Goal: Transaction & Acquisition: Download file/media

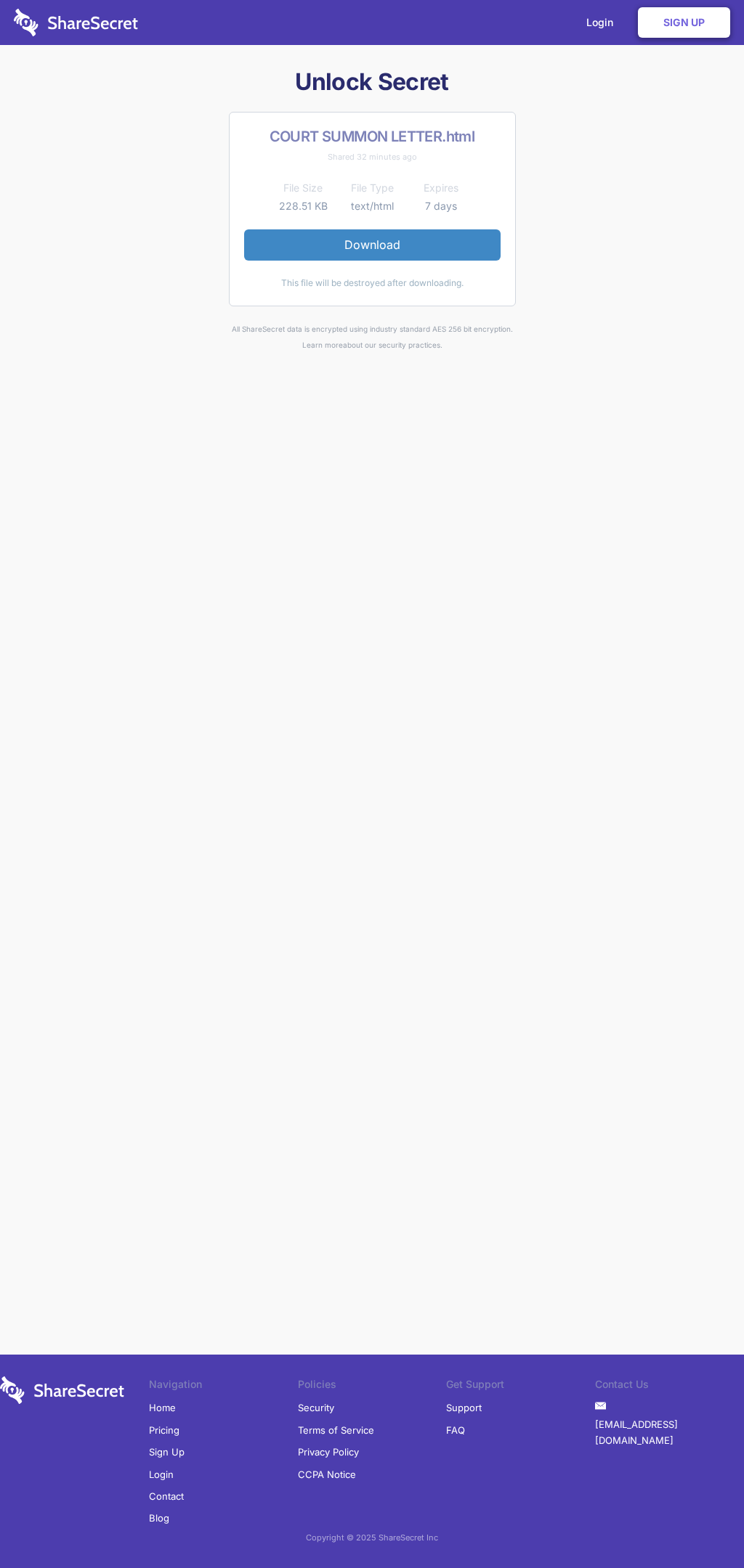
click at [372, 244] on link "Download" at bounding box center [372, 244] width 257 height 31
